Goal: Navigation & Orientation: Find specific page/section

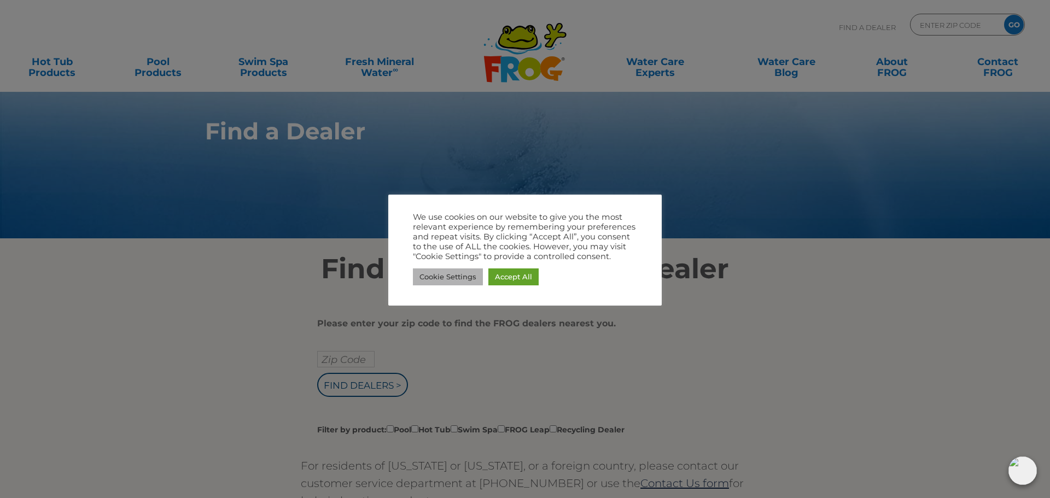
click at [442, 274] on link "Cookie Settings" at bounding box center [448, 277] width 70 height 17
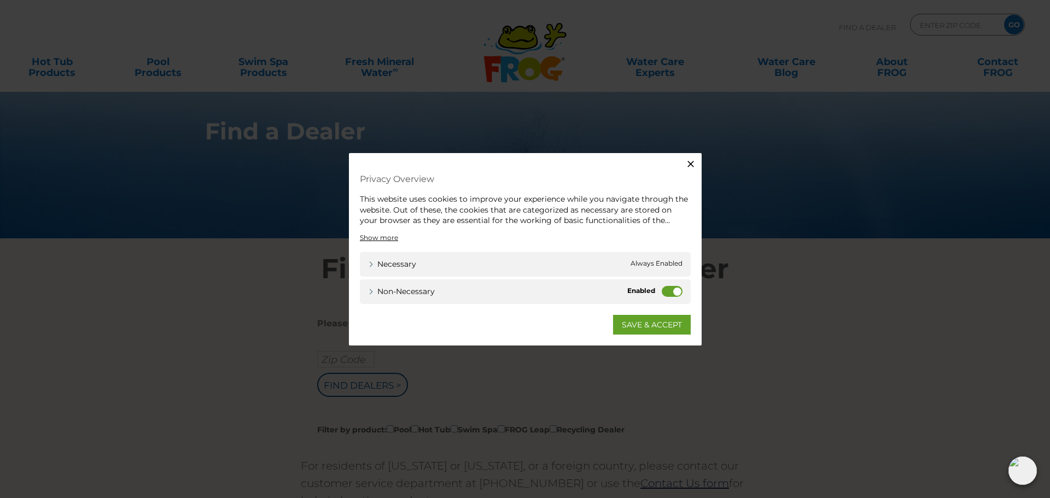
click at [663, 291] on label "Non-necessary" at bounding box center [672, 291] width 21 height 11
click at [0, 0] on input "Non-necessary" at bounding box center [0, 0] width 0 height 0
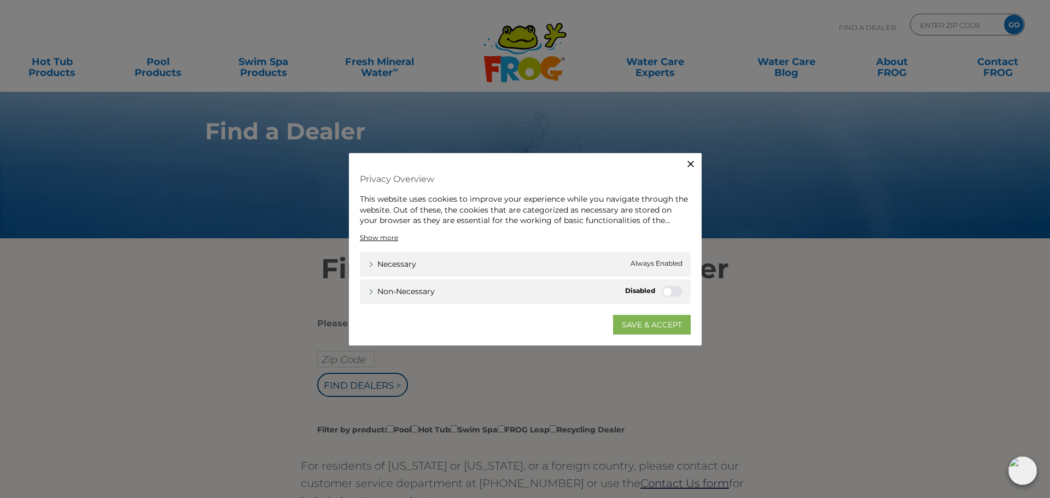
click at [651, 327] on link "SAVE & ACCEPT" at bounding box center [652, 325] width 78 height 20
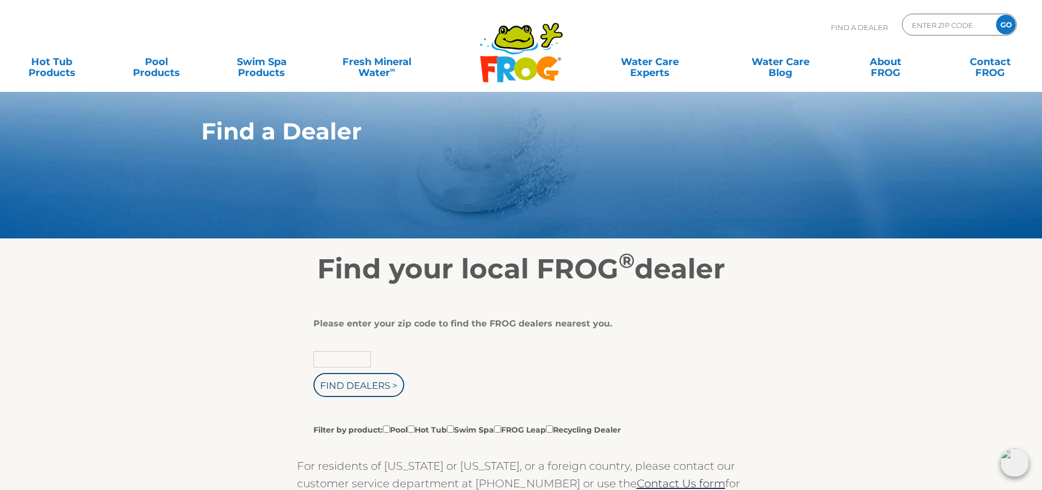
click at [349, 363] on input "text" at bounding box center [342, 359] width 57 height 16
type input "32526"
click at [314, 373] on input "Find Dealers >" at bounding box center [359, 385] width 91 height 24
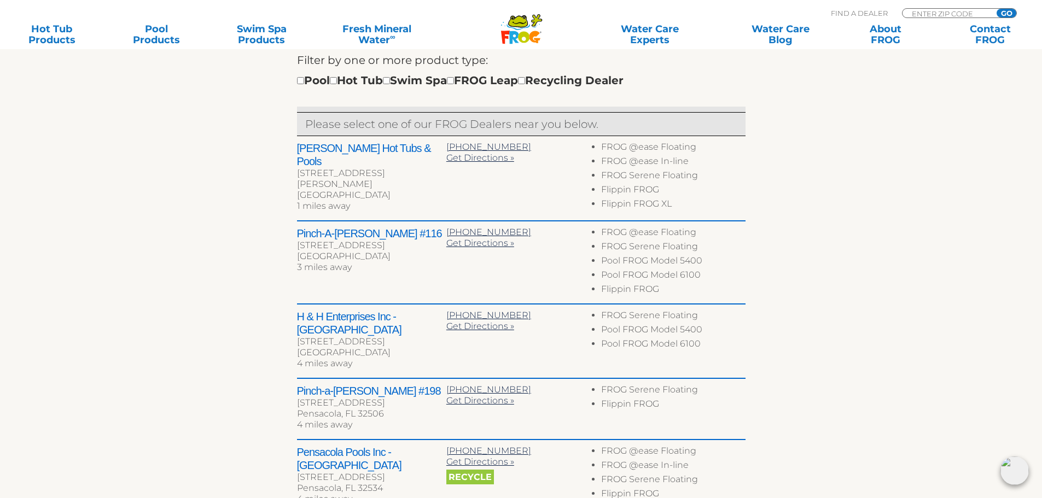
scroll to position [383, 0]
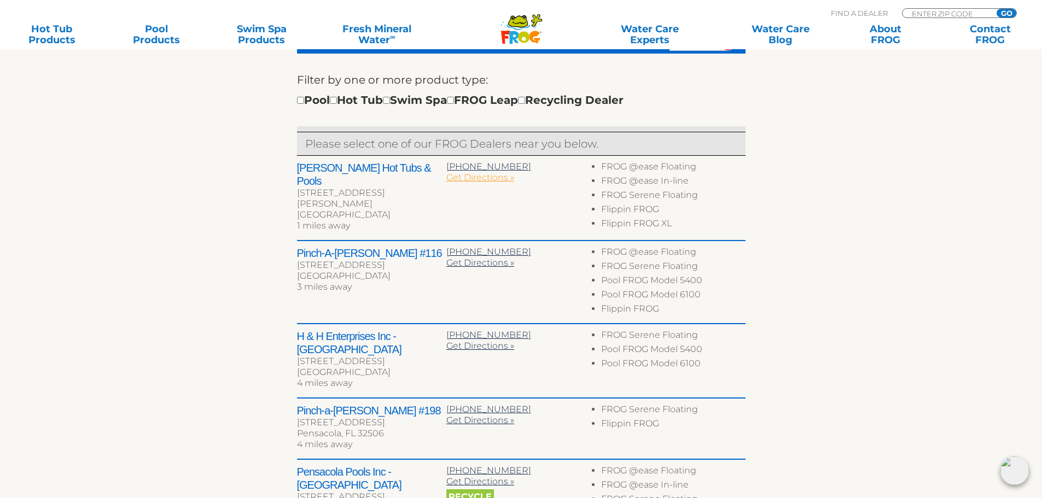
click at [461, 174] on span "Get Directions »" at bounding box center [480, 177] width 68 height 10
